Goal: Task Accomplishment & Management: Use online tool/utility

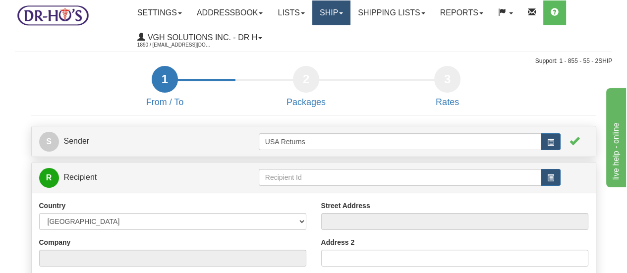
drag, startPoint x: 0, startPoint y: 0, endPoint x: 342, endPoint y: 15, distance: 342.3
click at [342, 15] on link "Ship" at bounding box center [331, 12] width 38 height 25
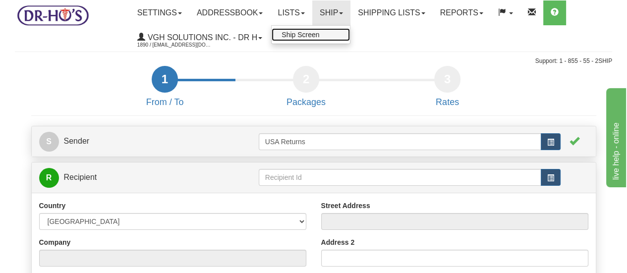
click at [319, 34] on span "Ship Screen" at bounding box center [301, 35] width 38 height 8
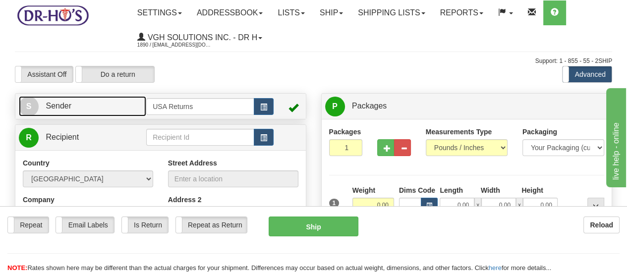
click at [22, 103] on span "S" at bounding box center [29, 107] width 20 height 20
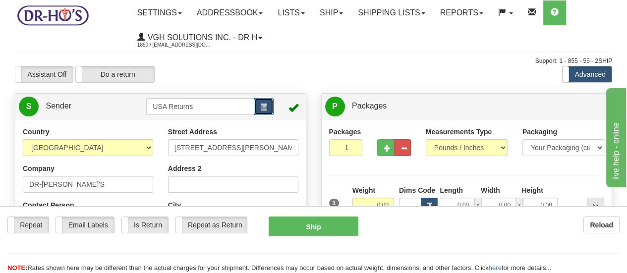
click at [268, 108] on button "button" at bounding box center [264, 106] width 20 height 17
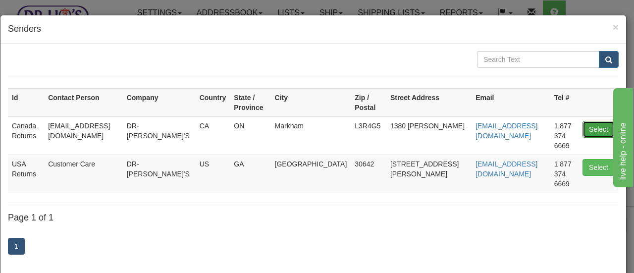
click at [587, 121] on button "Select" at bounding box center [599, 129] width 32 height 17
type input "Canada Returns"
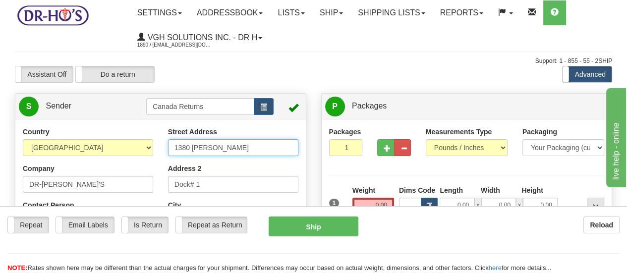
drag, startPoint x: 242, startPoint y: 152, endPoint x: 131, endPoint y: 154, distance: 111.5
click at [131, 154] on div "Country [GEOGRAPHIC_DATA] [GEOGRAPHIC_DATA] [GEOGRAPHIC_DATA] [GEOGRAPHIC_DATA]…" at bounding box center [160, 264] width 290 height 275
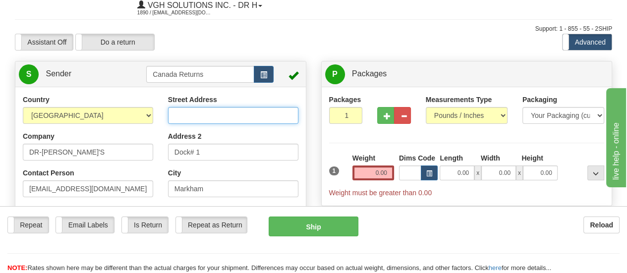
scroll to position [50, 0]
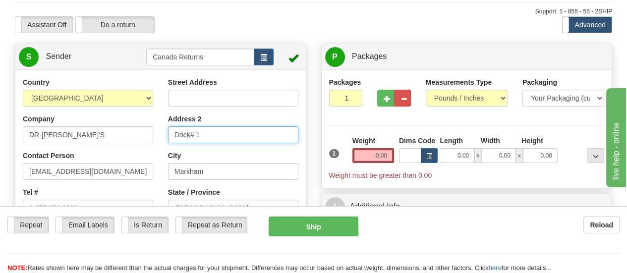
drag, startPoint x: 212, startPoint y: 135, endPoint x: 131, endPoint y: 139, distance: 80.4
click at [131, 139] on div "Country [GEOGRAPHIC_DATA] [GEOGRAPHIC_DATA] [GEOGRAPHIC_DATA] [GEOGRAPHIC_DATA]…" at bounding box center [160, 214] width 290 height 275
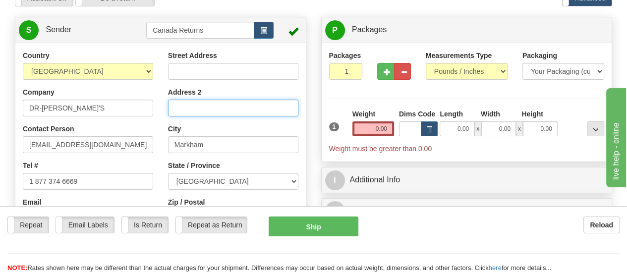
scroll to position [99, 0]
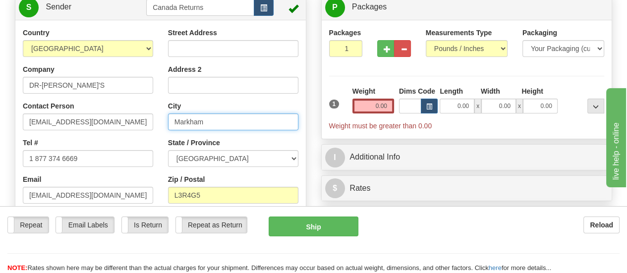
drag, startPoint x: 241, startPoint y: 122, endPoint x: 96, endPoint y: 121, distance: 145.2
click at [96, 121] on div "Country [GEOGRAPHIC_DATA] [GEOGRAPHIC_DATA] [GEOGRAPHIC_DATA] [GEOGRAPHIC_DATA]…" at bounding box center [160, 165] width 290 height 275
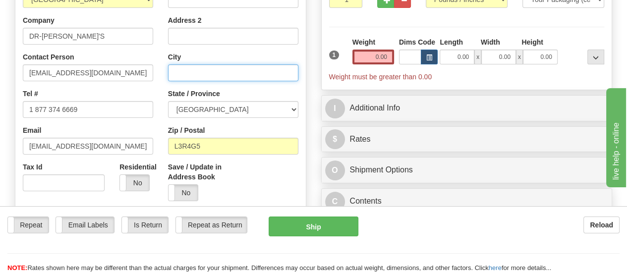
scroll to position [149, 0]
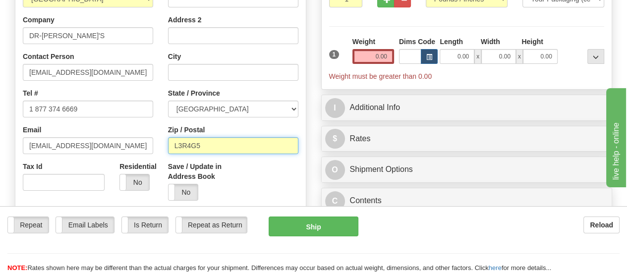
drag, startPoint x: 213, startPoint y: 151, endPoint x: 150, endPoint y: 149, distance: 63.0
click at [150, 149] on div "Country [GEOGRAPHIC_DATA] [GEOGRAPHIC_DATA] [GEOGRAPHIC_DATA] [GEOGRAPHIC_DATA]…" at bounding box center [160, 115] width 290 height 275
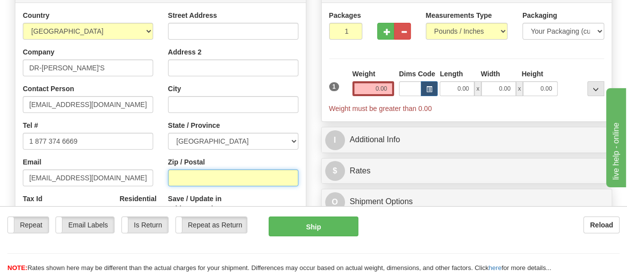
scroll to position [99, 0]
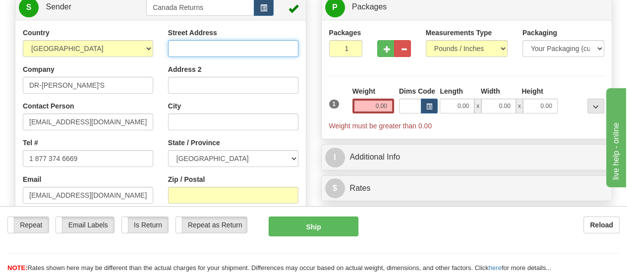
click at [256, 48] on input "Street Address" at bounding box center [233, 48] width 130 height 17
paste input "[STREET_ADDRESS]"
type input "[STREET_ADDRESS]"
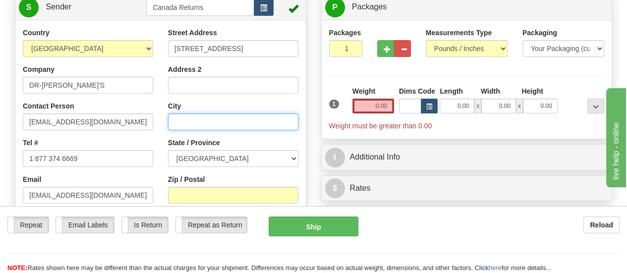
scroll to position [0, 0]
click at [250, 123] on input "City" at bounding box center [233, 122] width 130 height 17
paste input "[STREET_ADDRESS]"
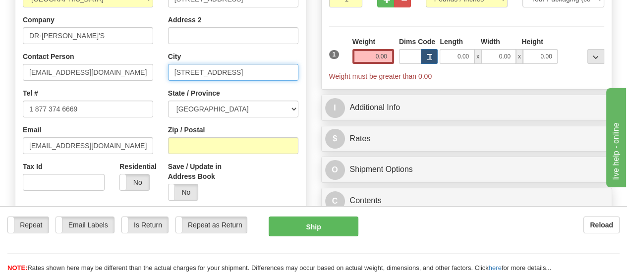
type input "[STREET_ADDRESS]"
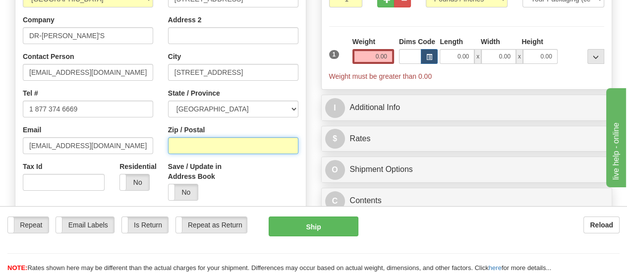
scroll to position [0, 0]
click at [242, 148] on input "Zip / Postal" at bounding box center [233, 145] width 130 height 17
paste input "[STREET_ADDRESS]"
drag, startPoint x: 244, startPoint y: 147, endPoint x: 131, endPoint y: 148, distance: 112.5
click at [131, 148] on div "Country [GEOGRAPHIC_DATA] [GEOGRAPHIC_DATA] [GEOGRAPHIC_DATA] [GEOGRAPHIC_DATA]…" at bounding box center [160, 115] width 290 height 275
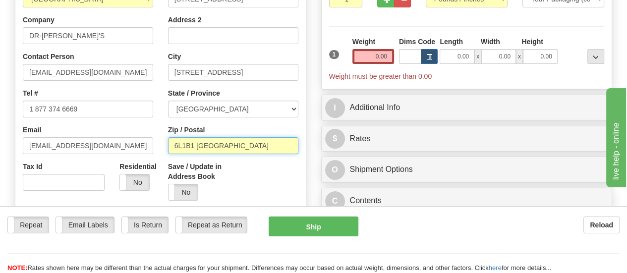
click at [234, 148] on input "6L1B1 [GEOGRAPHIC_DATA]" at bounding box center [233, 145] width 130 height 17
type input "6"
click at [273, 146] on input "Zip / Postal" at bounding box center [233, 145] width 130 height 17
paste input "[STREET_ADDRESS]"
drag, startPoint x: 240, startPoint y: 149, endPoint x: 151, endPoint y: 154, distance: 88.9
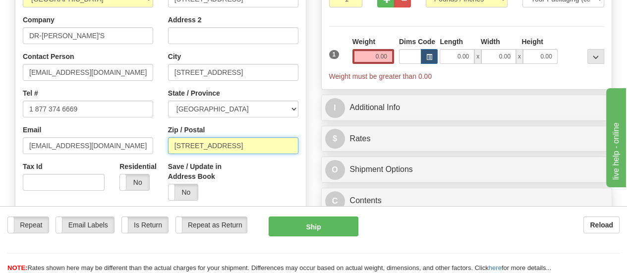
click at [151, 154] on div "Country [GEOGRAPHIC_DATA] [GEOGRAPHIC_DATA] [GEOGRAPHIC_DATA] [GEOGRAPHIC_DATA]…" at bounding box center [160, 115] width 290 height 275
click at [175, 145] on input "T6L1B1 [GEOGRAPHIC_DATA]" at bounding box center [233, 145] width 130 height 17
click at [252, 146] on input "T6L1B1 [GEOGRAPHIC_DATA]" at bounding box center [233, 145] width 130 height 17
type input "T6L1B1"
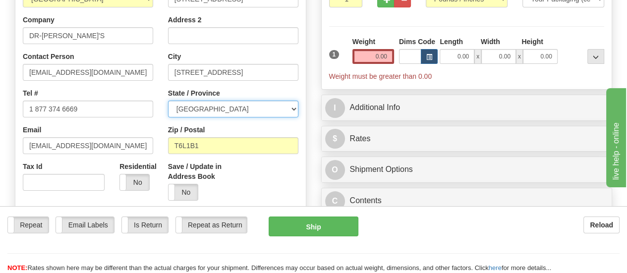
click at [292, 110] on select "[GEOGRAPHIC_DATA] [GEOGRAPHIC_DATA] [GEOGRAPHIC_DATA] [GEOGRAPHIC_DATA] [GEOGRA…" at bounding box center [233, 109] width 130 height 17
click at [294, 109] on select "[GEOGRAPHIC_DATA] [GEOGRAPHIC_DATA] [GEOGRAPHIC_DATA] [GEOGRAPHIC_DATA] [GEOGRA…" at bounding box center [233, 109] width 130 height 17
select select "AB"
click at [168, 101] on select "[GEOGRAPHIC_DATA] [GEOGRAPHIC_DATA] [GEOGRAPHIC_DATA] [GEOGRAPHIC_DATA] [GEOGRA…" at bounding box center [233, 109] width 130 height 17
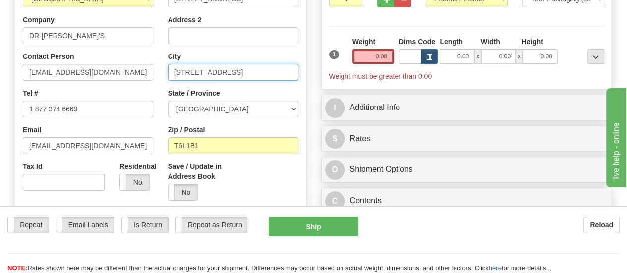
drag, startPoint x: 260, startPoint y: 73, endPoint x: 141, endPoint y: 74, distance: 119.0
click at [141, 74] on div "Country [GEOGRAPHIC_DATA] [GEOGRAPHIC_DATA] [GEOGRAPHIC_DATA] [GEOGRAPHIC_DATA]…" at bounding box center [160, 115] width 290 height 275
drag, startPoint x: 206, startPoint y: 72, endPoint x: 297, endPoint y: 80, distance: 91.6
click at [297, 80] on input "Edmonton [GEOGRAPHIC_DATA] T6L1B1 [GEOGRAPHIC_DATA]" at bounding box center [233, 72] width 130 height 17
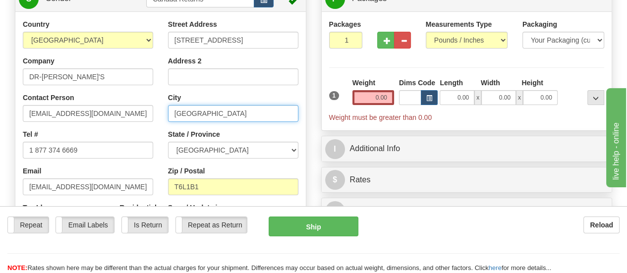
scroll to position [50, 0]
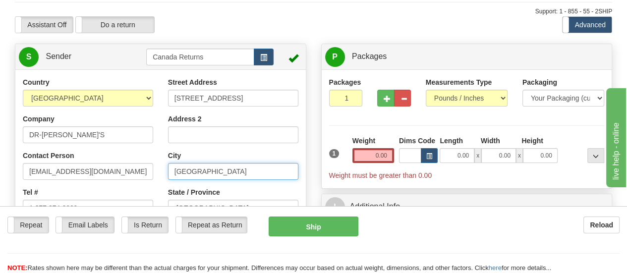
type input "[GEOGRAPHIC_DATA]"
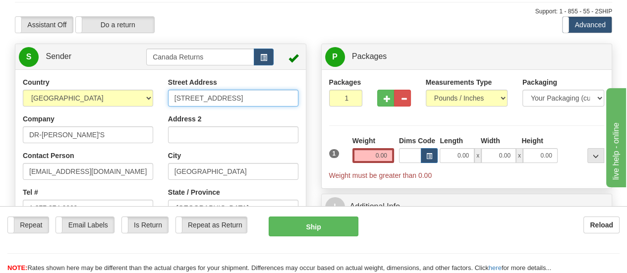
scroll to position [0, 75]
drag, startPoint x: 261, startPoint y: 100, endPoint x: 298, endPoint y: 100, distance: 36.7
click at [298, 100] on div "Street Address [STREET_ADDRESS] Address 2 City [GEOGRAPHIC_DATA] State / Provin…" at bounding box center [233, 192] width 145 height 230
type input "[STREET_ADDRESS]"
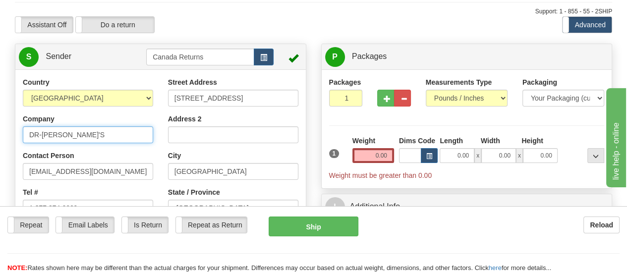
drag, startPoint x: 102, startPoint y: 138, endPoint x: 0, endPoint y: 136, distance: 102.1
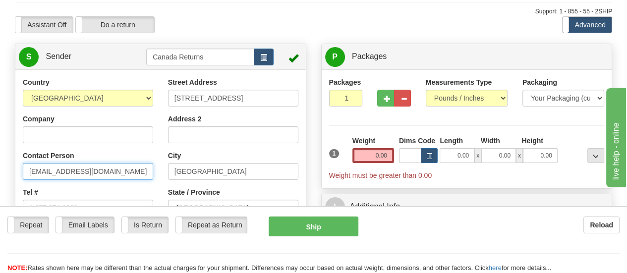
drag, startPoint x: 103, startPoint y: 171, endPoint x: 0, endPoint y: 180, distance: 103.0
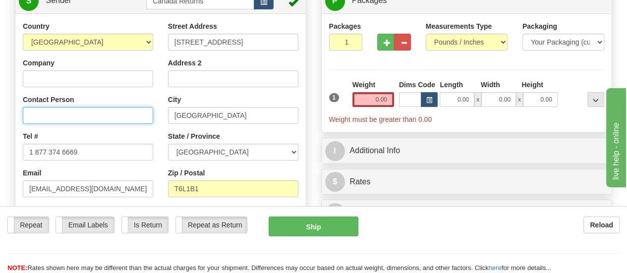
scroll to position [149, 0]
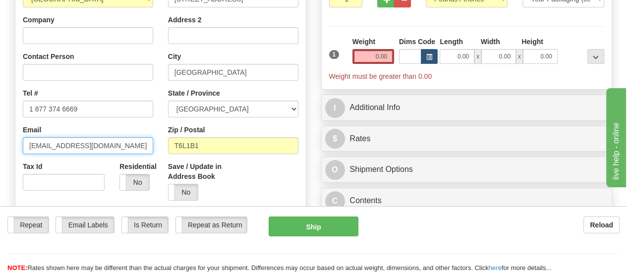
drag, startPoint x: 102, startPoint y: 150, endPoint x: 0, endPoint y: 154, distance: 101.7
click at [0, 154] on div "Toggle navigation Settings Shipping Preferences Fields Preferences New" at bounding box center [313, 271] width 627 height 840
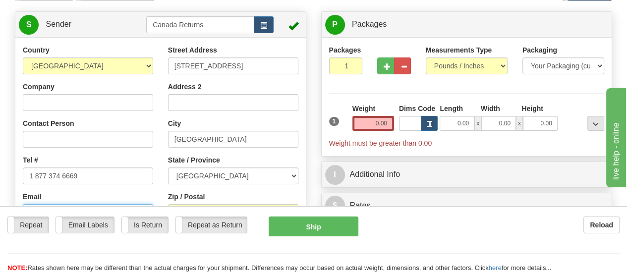
scroll to position [50, 0]
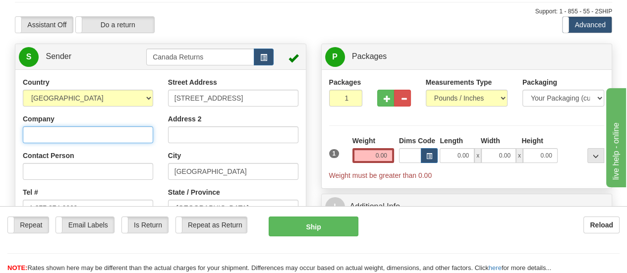
click at [135, 138] on input "Company" at bounding box center [88, 134] width 130 height 17
paste input "[PERSON_NAME]"
type input "[PERSON_NAME]"
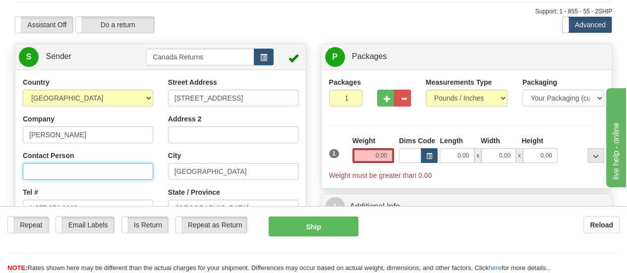
click at [113, 167] on input "Contact Person" at bounding box center [88, 171] width 130 height 17
paste input "[PERSON_NAME]"
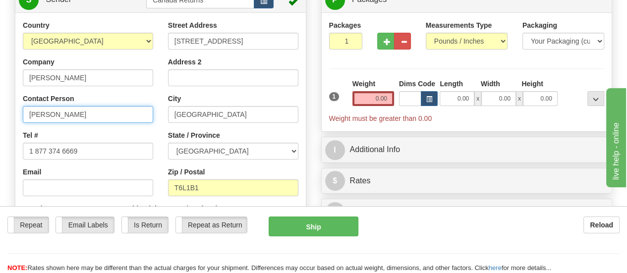
scroll to position [149, 0]
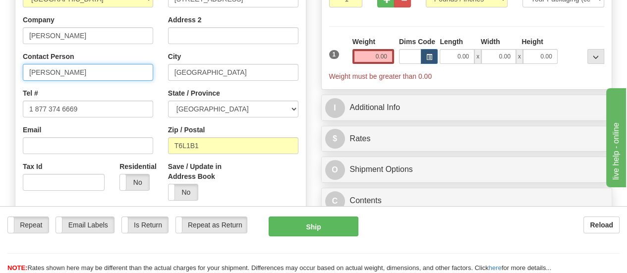
type input "[PERSON_NAME]"
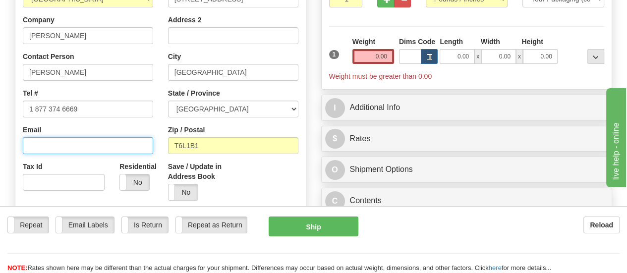
click at [110, 142] on input "Email" at bounding box center [88, 145] width 130 height 17
click at [129, 143] on input "Email" at bounding box center [88, 145] width 130 height 17
paste input "[EMAIL_ADDRESS][DOMAIN_NAME]"
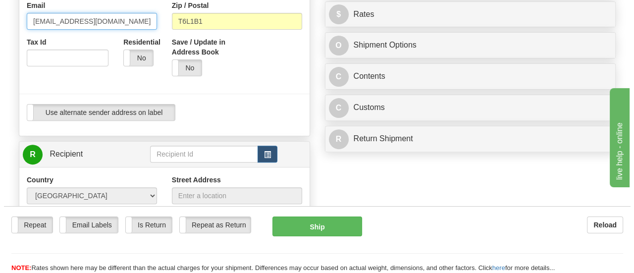
scroll to position [297, 0]
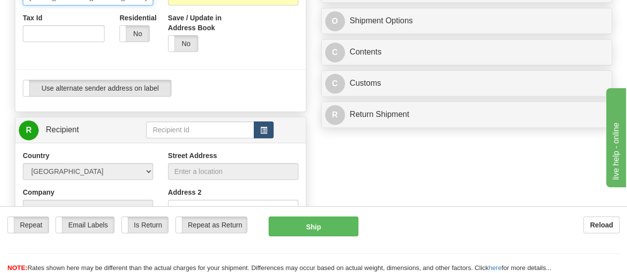
type input "[EMAIL_ADDRESS][DOMAIN_NAME]"
click at [266, 131] on span "button" at bounding box center [263, 130] width 7 height 6
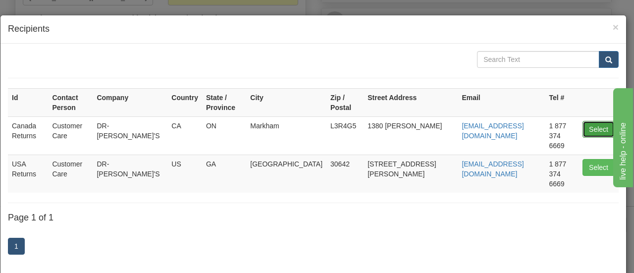
click at [596, 121] on button "Select" at bounding box center [599, 129] width 32 height 17
type input "Canada Returns"
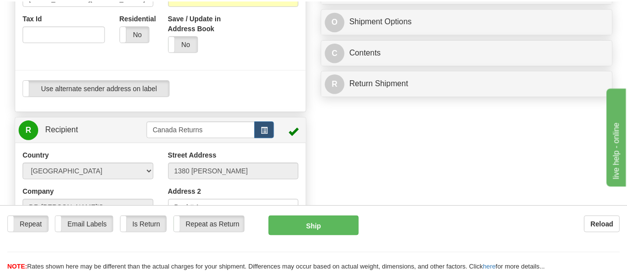
scroll to position [69, 0]
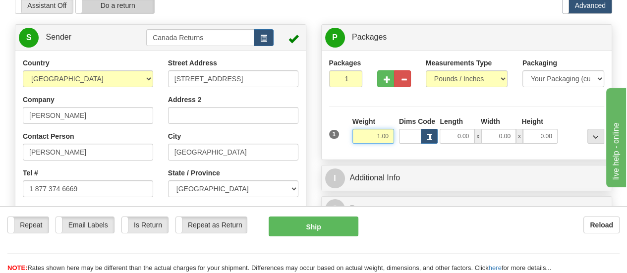
type input "1.00"
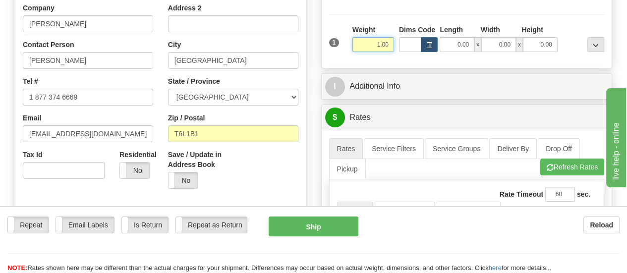
scroll to position [168, 0]
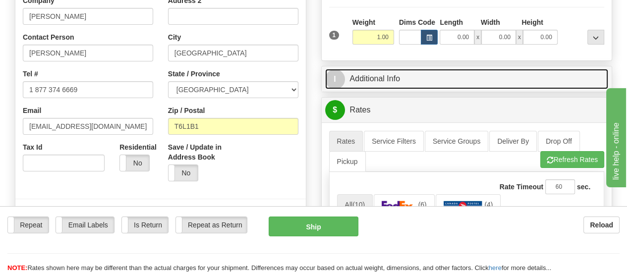
click at [380, 80] on link "I Additional Info" at bounding box center [467, 79] width 284 height 20
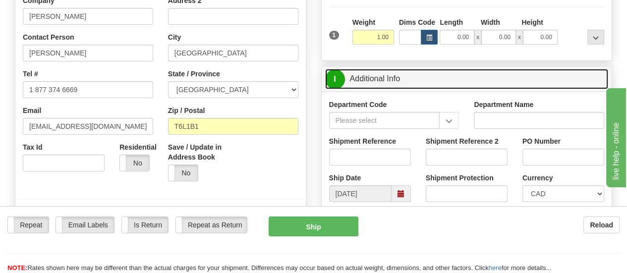
scroll to position [218, 0]
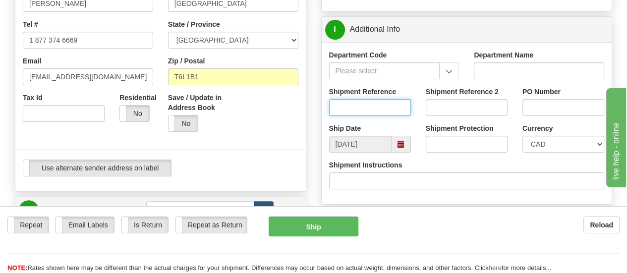
click at [398, 106] on input "Shipment Reference" at bounding box center [370, 107] width 82 height 17
paste input "1156097"
click at [400, 144] on span at bounding box center [401, 144] width 7 height 7
type input "1156097"
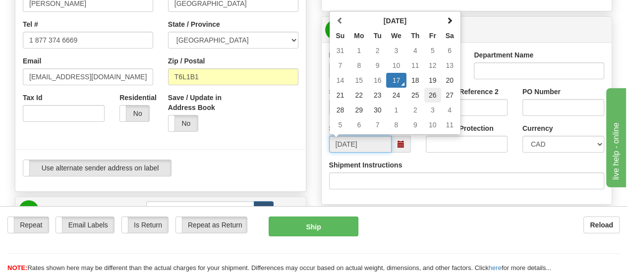
click at [433, 97] on td "26" at bounding box center [432, 95] width 17 height 15
type input "[DATE]"
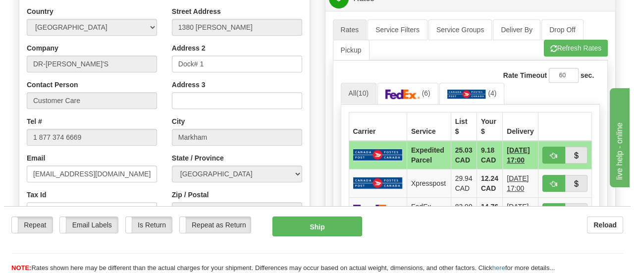
scroll to position [465, 0]
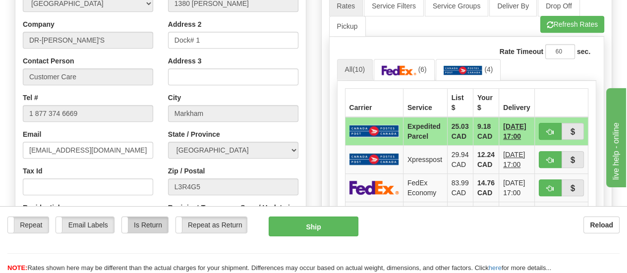
click at [150, 217] on label "Is Return" at bounding box center [145, 225] width 46 height 16
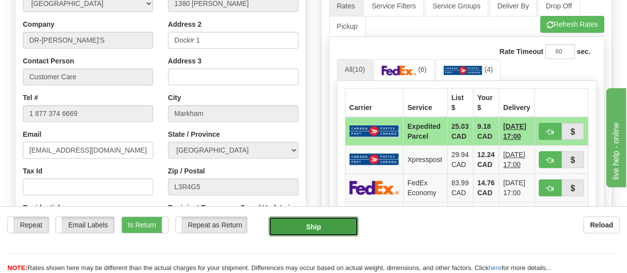
click at [318, 217] on button "Ship" at bounding box center [314, 227] width 90 height 20
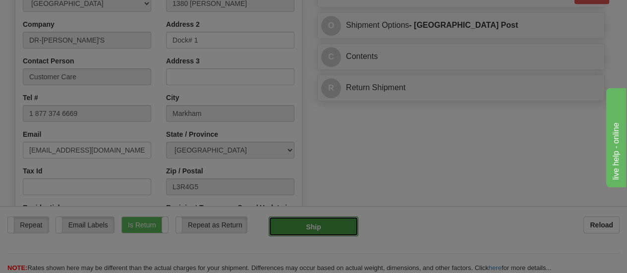
type input "DOM.EP"
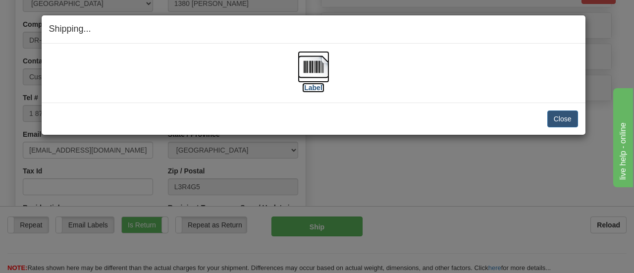
click at [316, 87] on label "[Label]" at bounding box center [313, 88] width 23 height 10
